Goal: Browse casually: Explore the website without a specific task or goal

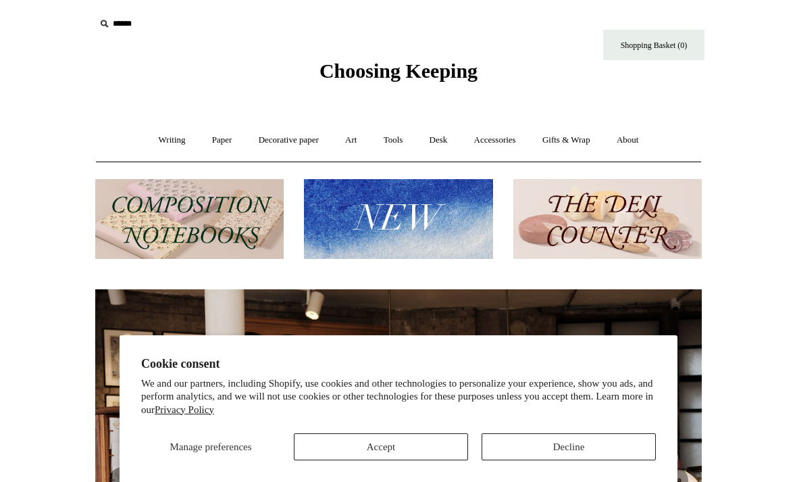
click at [394, 450] on button "Accept" at bounding box center [381, 446] width 174 height 27
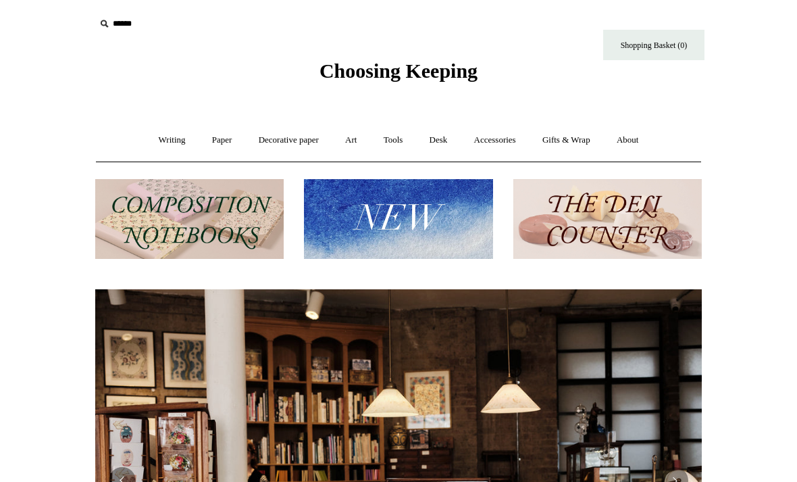
click at [378, 224] on img at bounding box center [398, 219] width 188 height 80
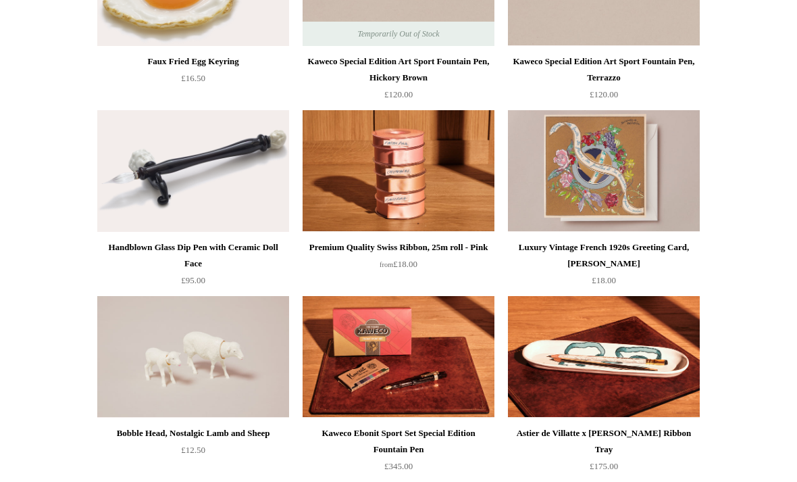
scroll to position [809, 0]
click at [209, 221] on img at bounding box center [193, 171] width 192 height 122
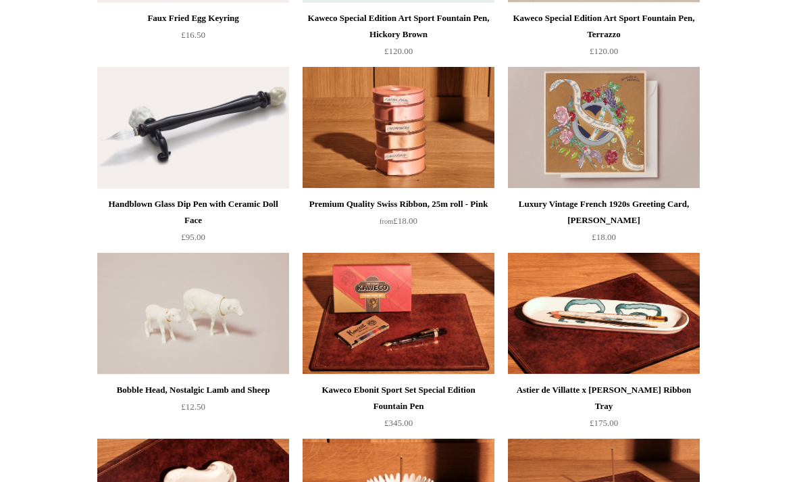
click at [209, 316] on img at bounding box center [193, 314] width 192 height 122
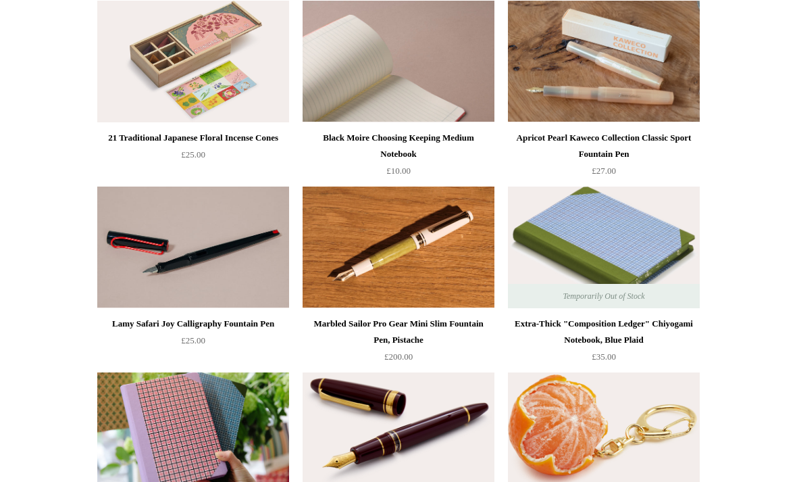
scroll to position [0, 0]
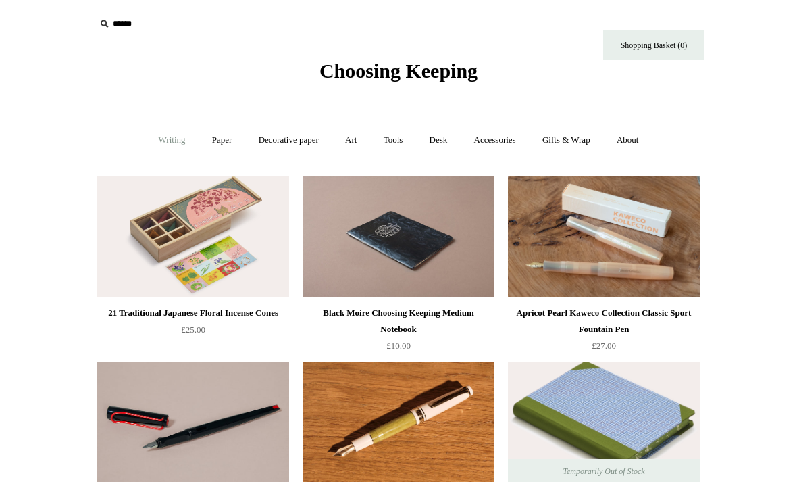
click at [167, 143] on link "Writing +" at bounding box center [172, 140] width 51 height 36
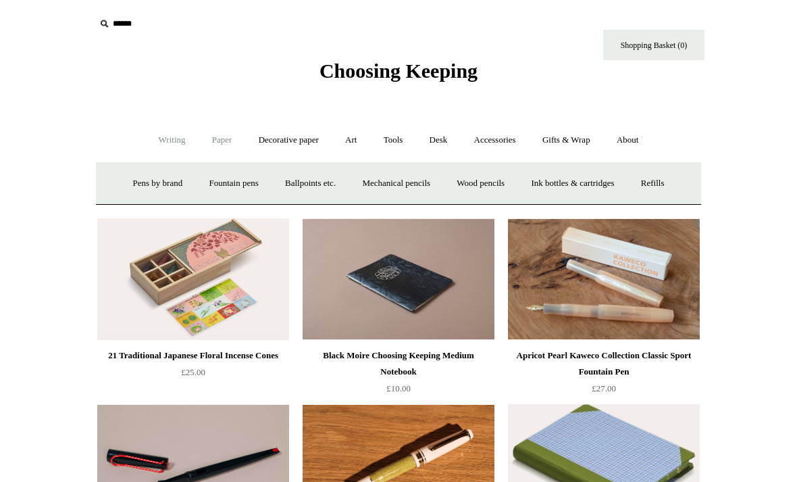
click at [207, 139] on link "Paper +" at bounding box center [222, 140] width 45 height 36
click at [388, 179] on link "Sketchbooks +" at bounding box center [378, 184] width 69 height 36
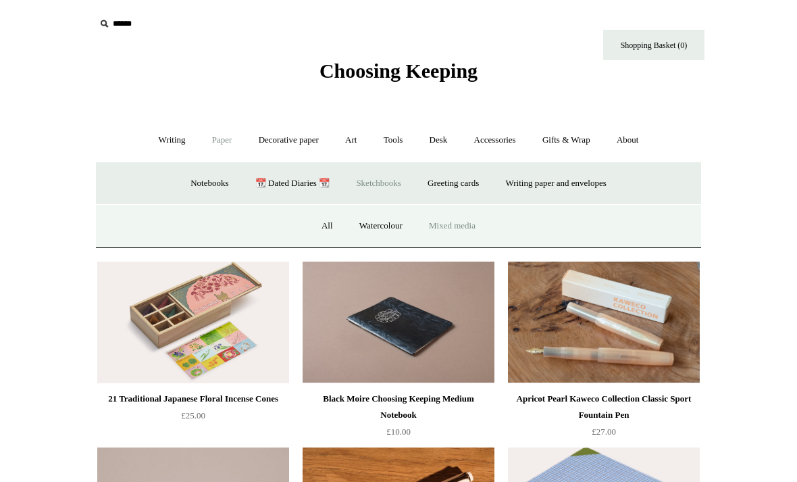
click at [450, 228] on link "Mixed media" at bounding box center [452, 226] width 71 height 36
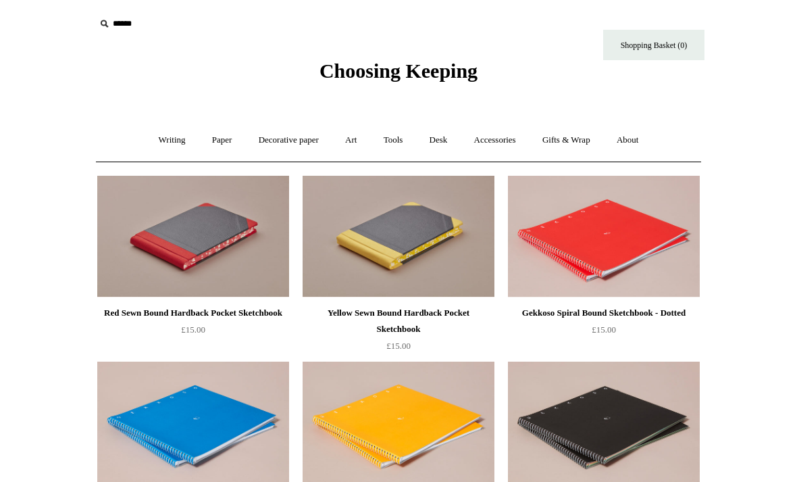
click at [235, 277] on img at bounding box center [193, 237] width 192 height 122
click at [393, 244] on img at bounding box center [399, 237] width 192 height 122
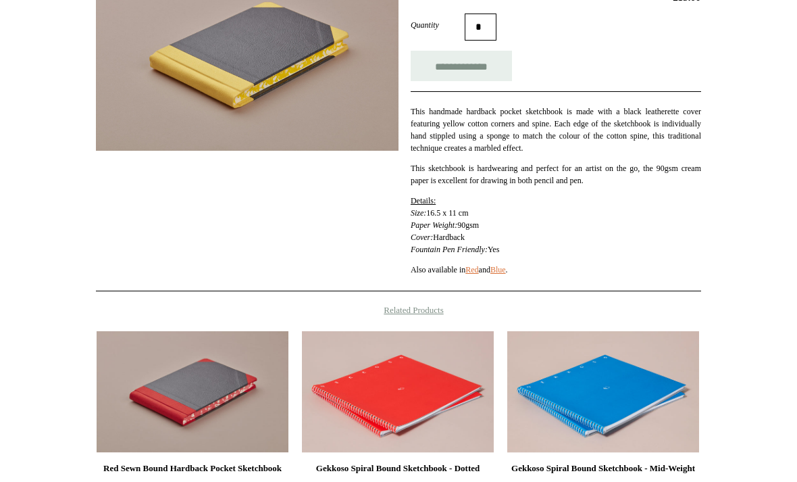
scroll to position [409, 0]
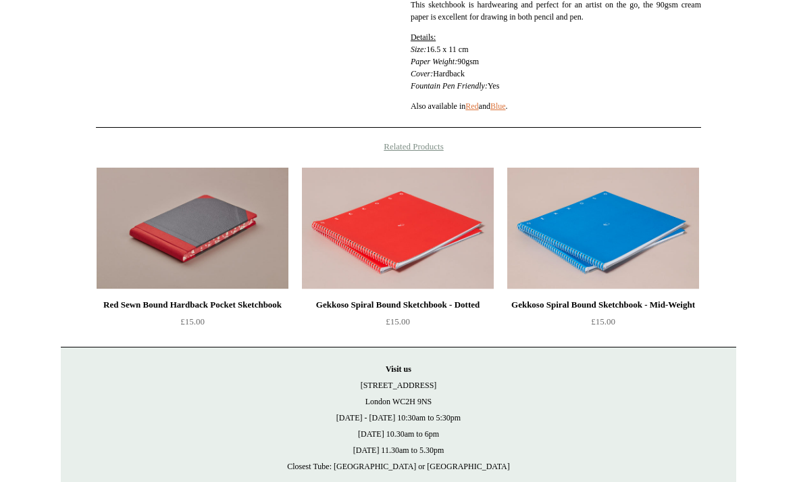
click at [232, 257] on img at bounding box center [193, 229] width 192 height 122
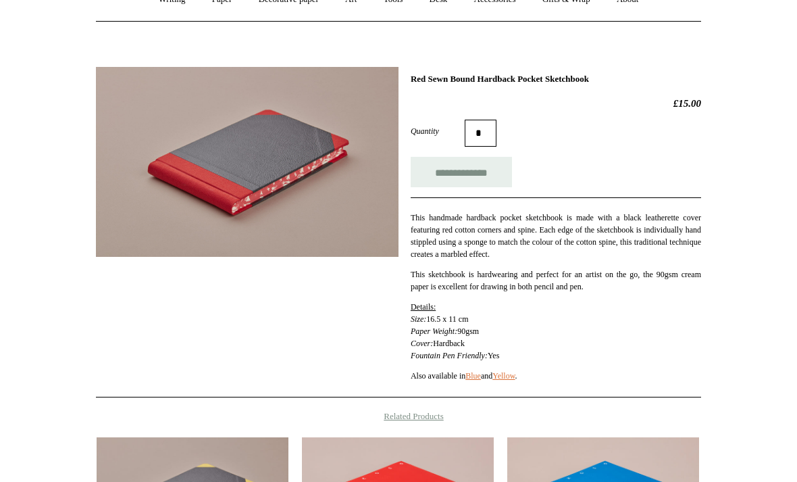
scroll to position [141, 0]
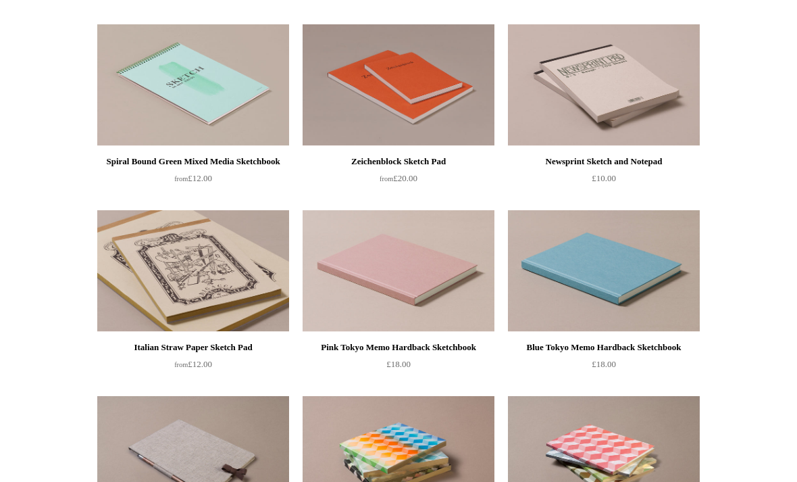
scroll to position [818, 0]
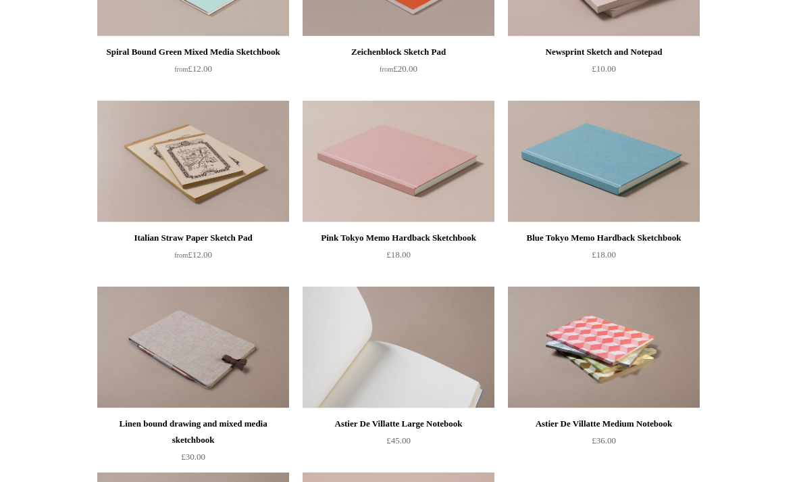
click at [431, 353] on img at bounding box center [399, 347] width 192 height 122
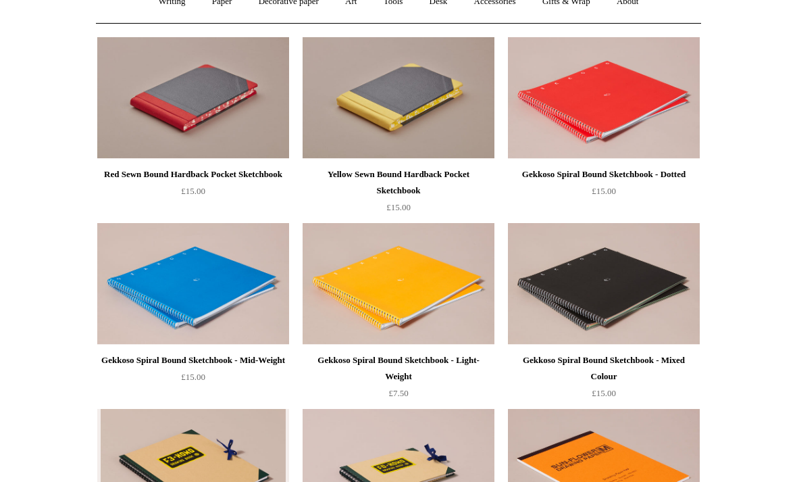
scroll to position [0, 0]
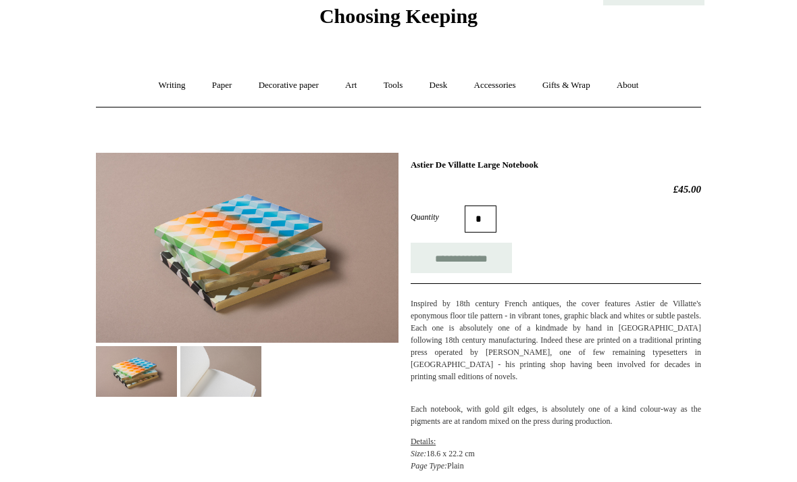
scroll to position [65, 0]
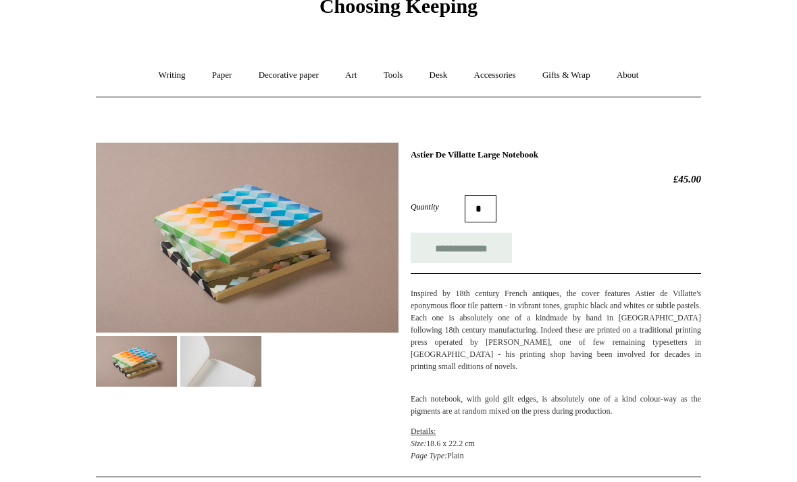
click at [54, 0] on html "Menu Choosing Keeping * Shipping Information Shopping Basket (0) * ⤺ + +" at bounding box center [398, 421] width 797 height 972
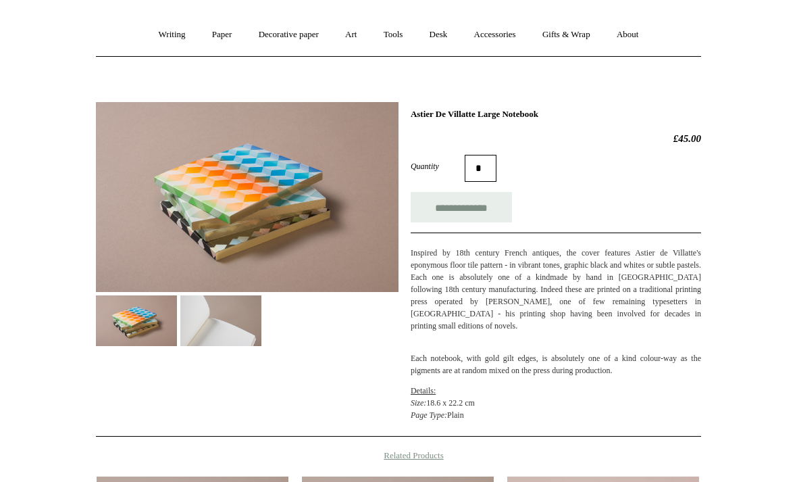
scroll to position [108, 0]
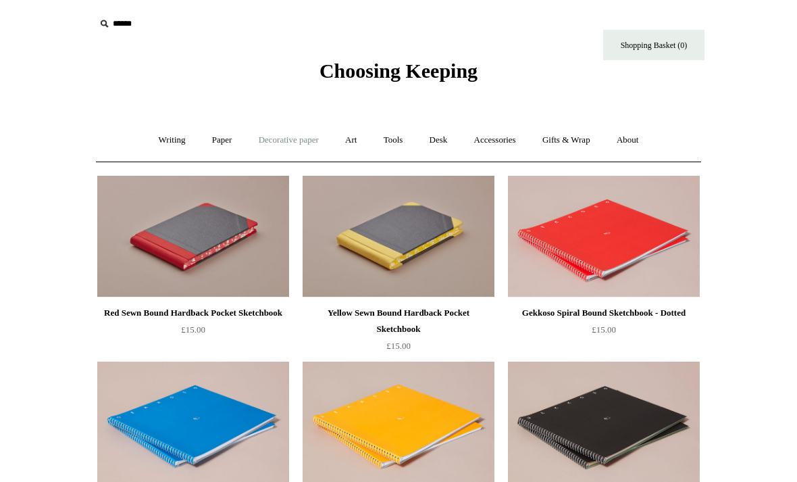
click at [299, 142] on link "Decorative paper +" at bounding box center [289, 140] width 84 height 36
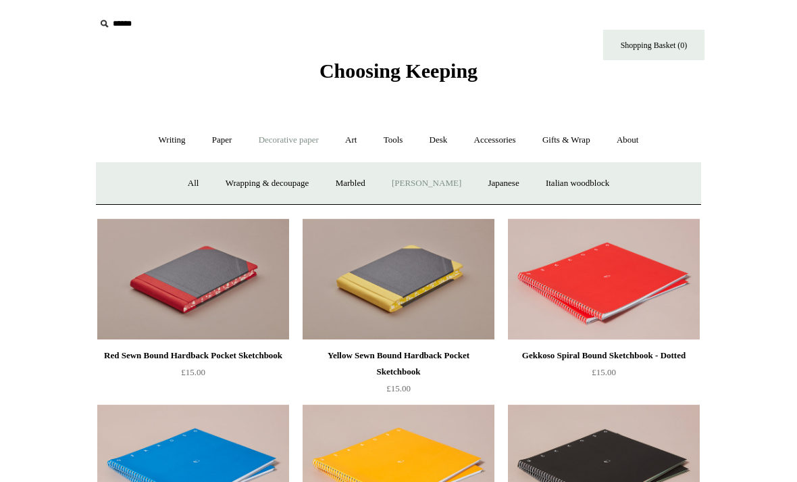
click at [440, 184] on link "[PERSON_NAME]" at bounding box center [427, 184] width 94 height 36
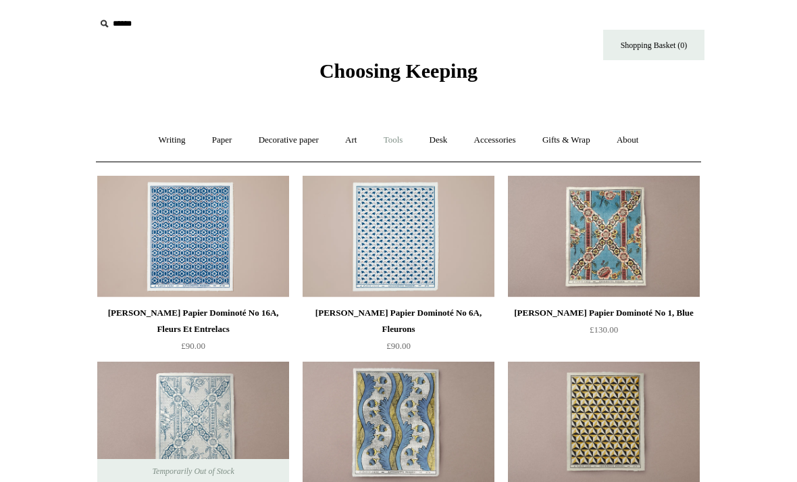
click at [403, 143] on link "Tools +" at bounding box center [394, 140] width 44 height 36
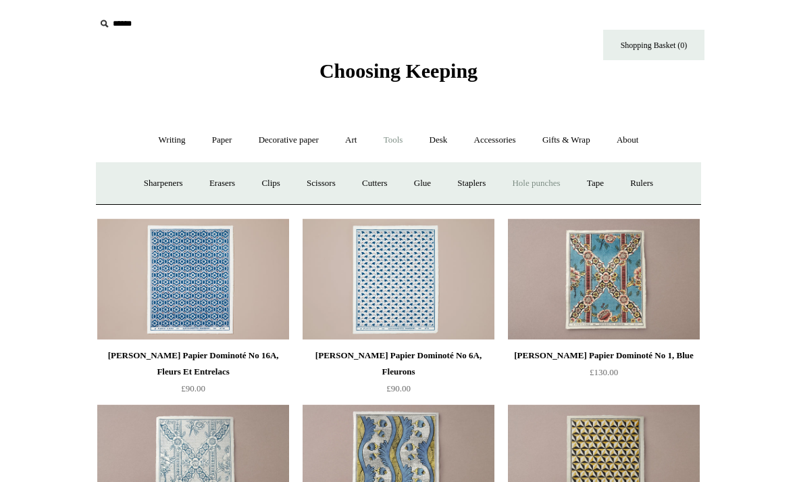
click at [557, 184] on link "Hole punches" at bounding box center [536, 184] width 72 height 36
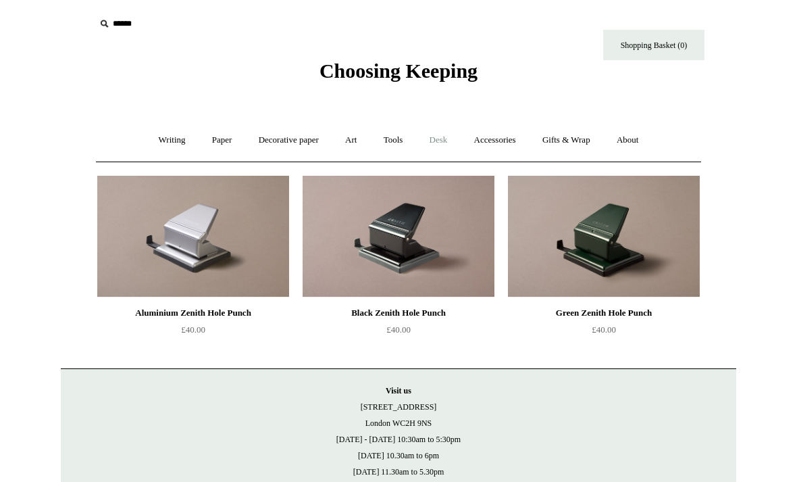
click at [442, 144] on link "Desk +" at bounding box center [439, 140] width 43 height 36
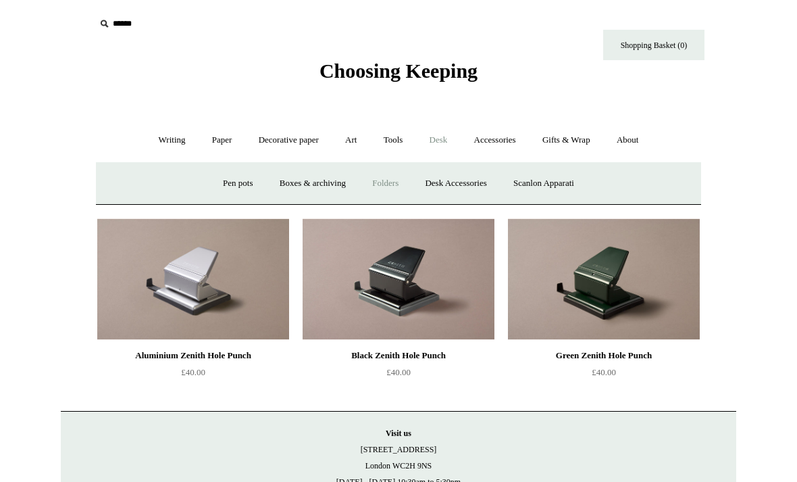
click at [375, 186] on link "Folders" at bounding box center [385, 184] width 51 height 36
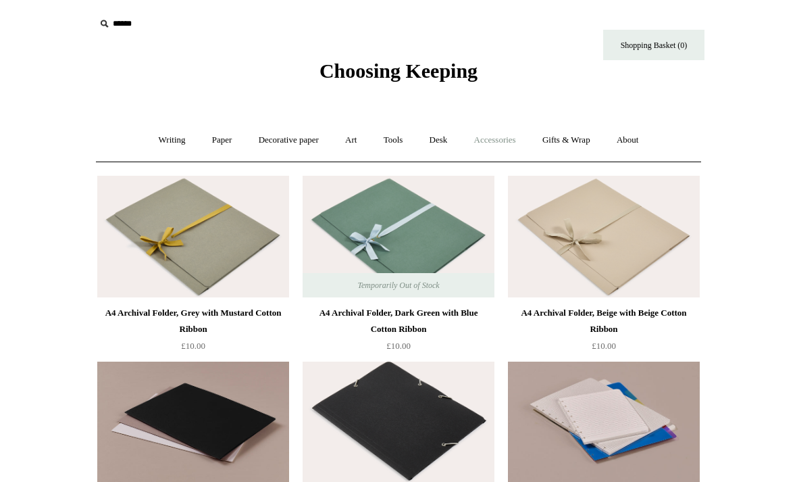
click at [497, 143] on link "Accessories +" at bounding box center [495, 140] width 66 height 36
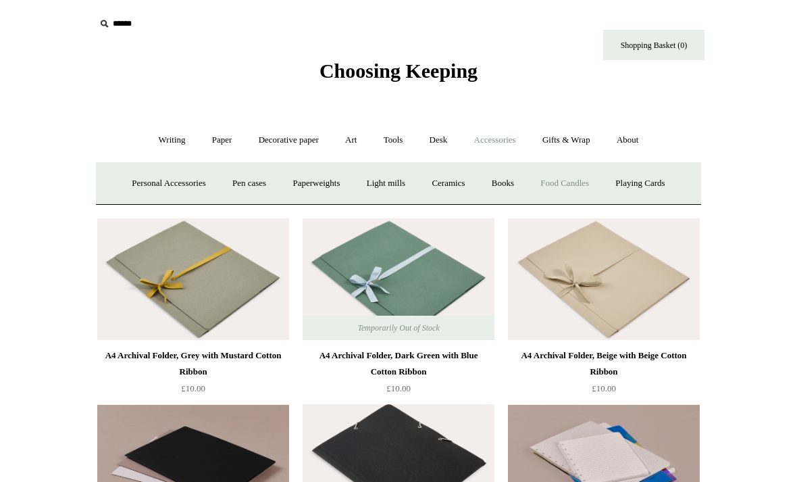
click at [560, 178] on link "Food Candles" at bounding box center [564, 184] width 73 height 36
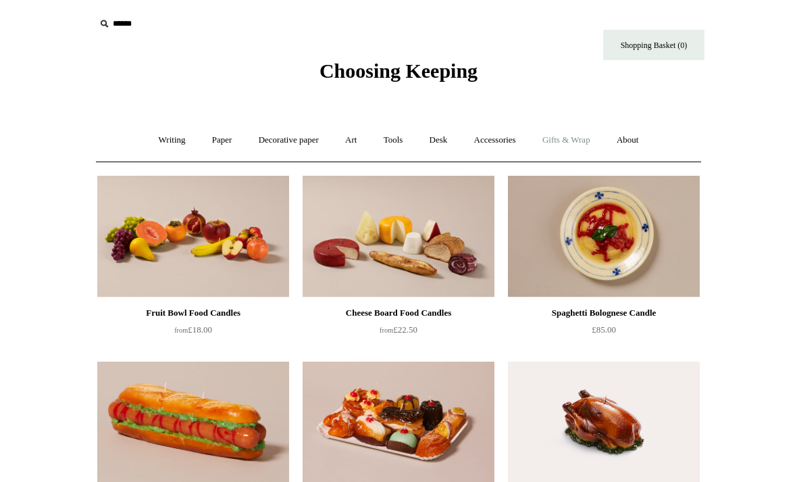
click at [568, 145] on link "Gifts & Wrap +" at bounding box center [566, 140] width 72 height 36
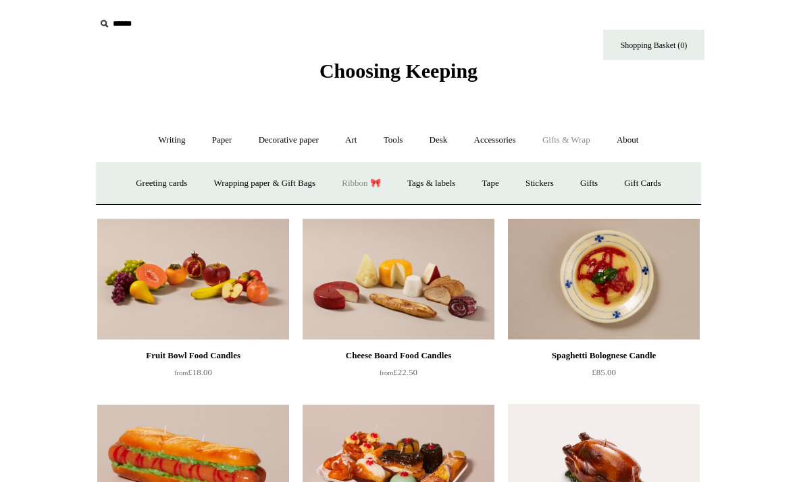
click at [358, 180] on link "Ribbon 🎀" at bounding box center [362, 184] width 64 height 36
